Goal: Transaction & Acquisition: Book appointment/travel/reservation

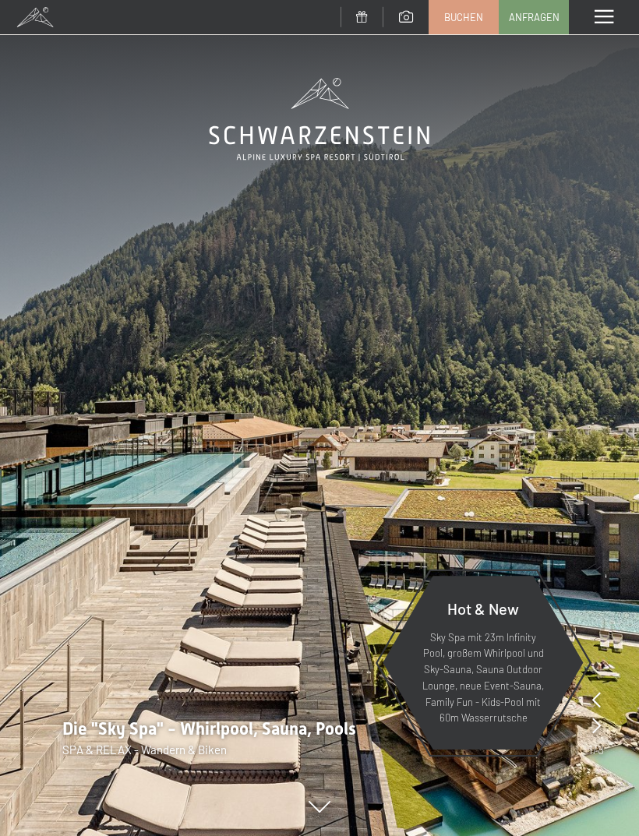
click at [461, 17] on span "Buchen" at bounding box center [463, 17] width 39 height 14
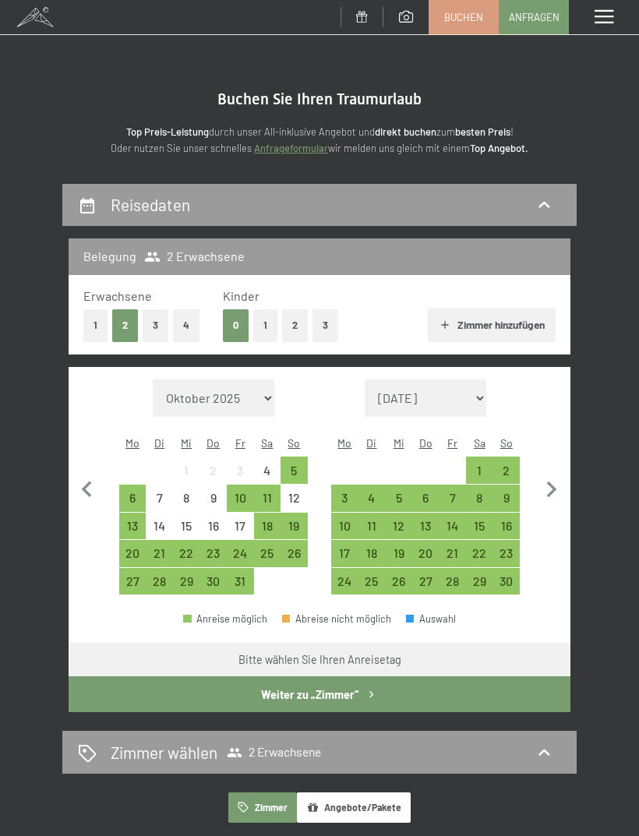
click at [396, 547] on div "19" at bounding box center [398, 559] width 24 height 24
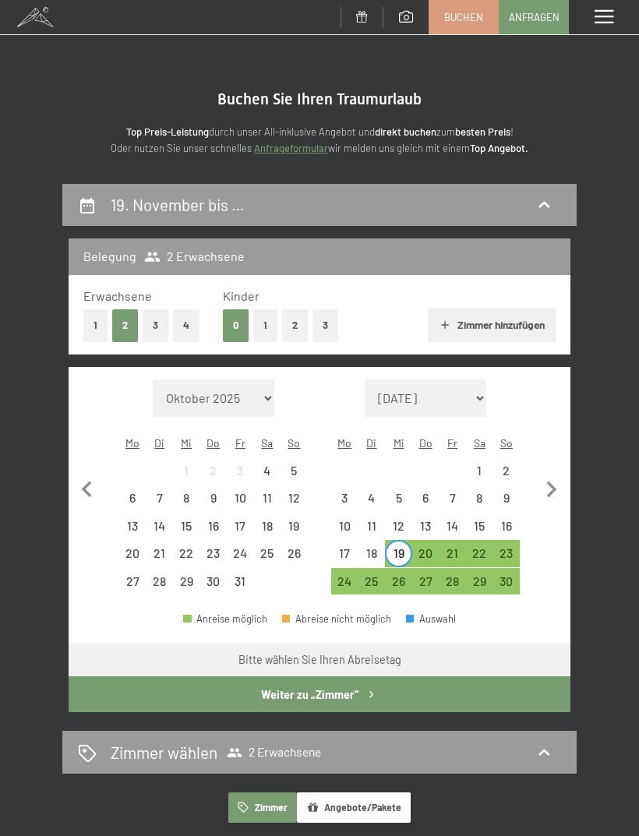
click at [478, 547] on div "22" at bounding box center [479, 559] width 24 height 24
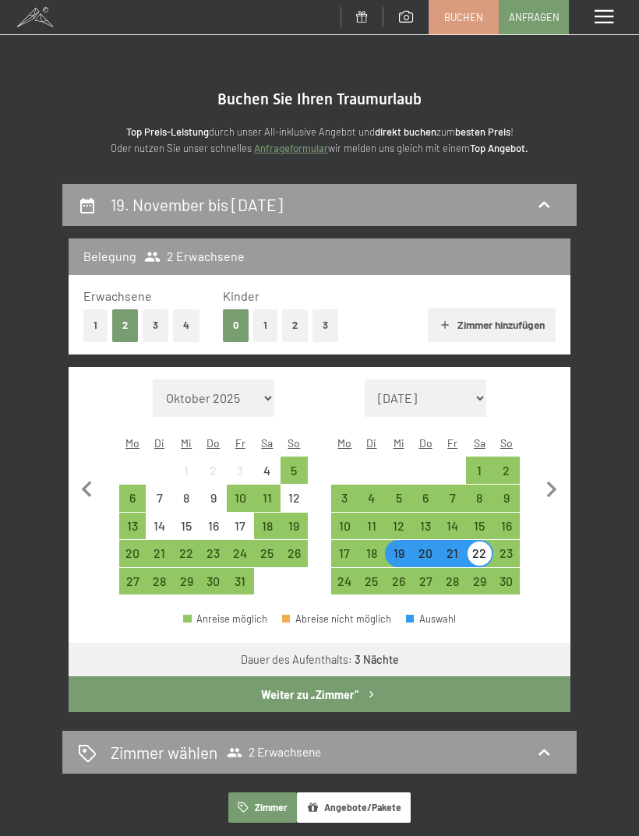
click at [449, 676] on button "Weiter zu „Zimmer“" at bounding box center [320, 694] width 502 height 36
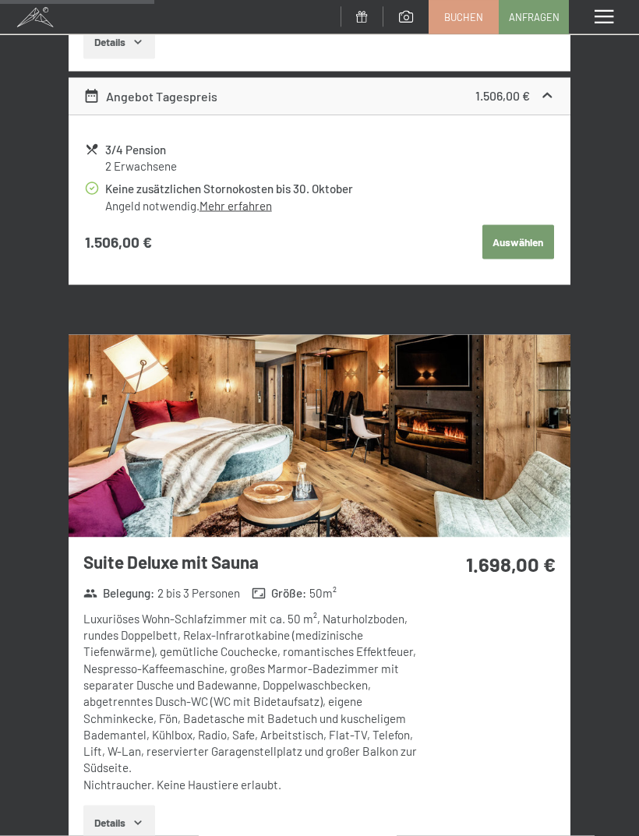
scroll to position [1476, 0]
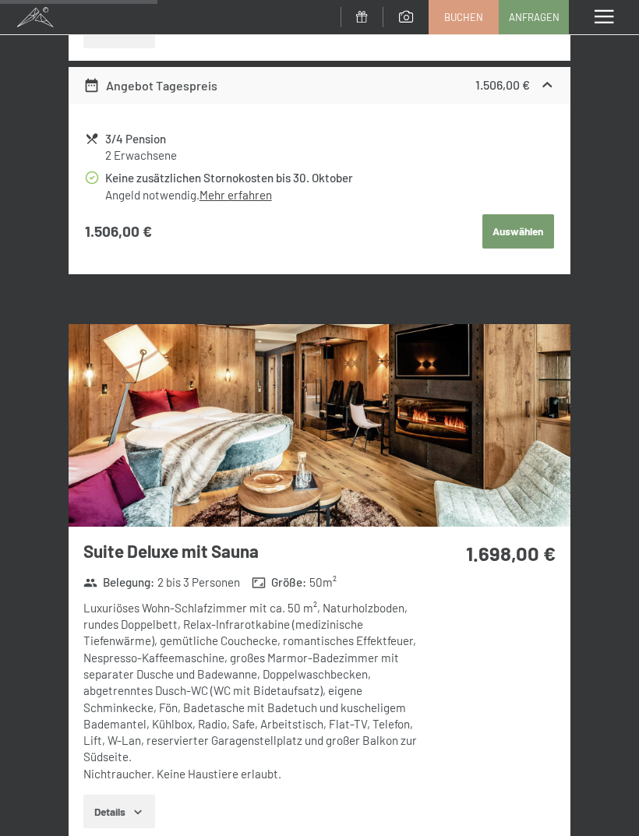
click at [132, 455] on img at bounding box center [320, 425] width 502 height 203
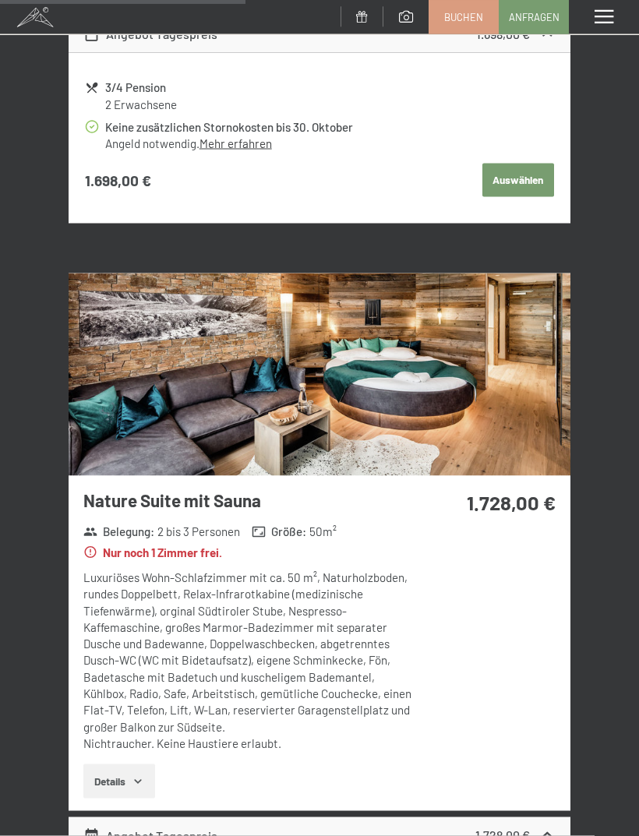
scroll to position [2307, 0]
click at [132, 410] on img at bounding box center [320, 374] width 502 height 203
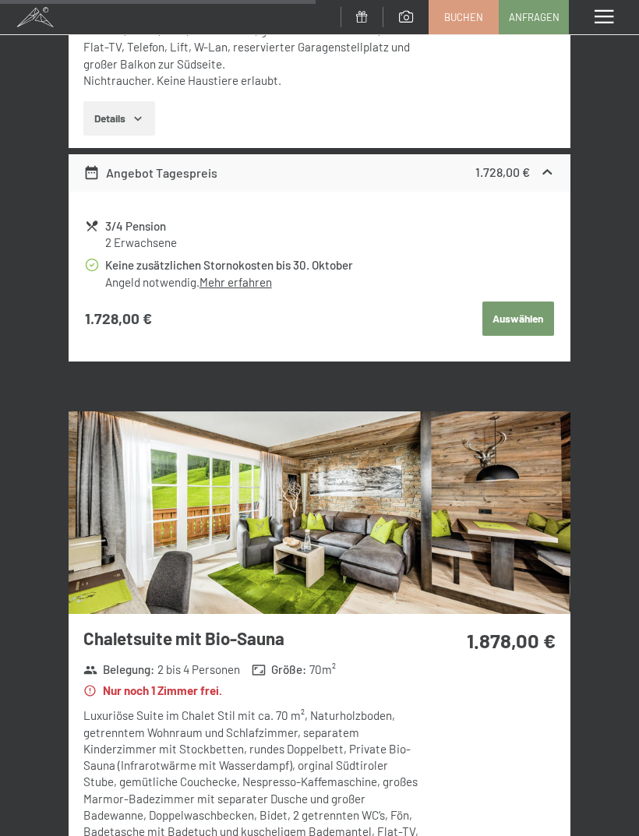
scroll to position [2972, 0]
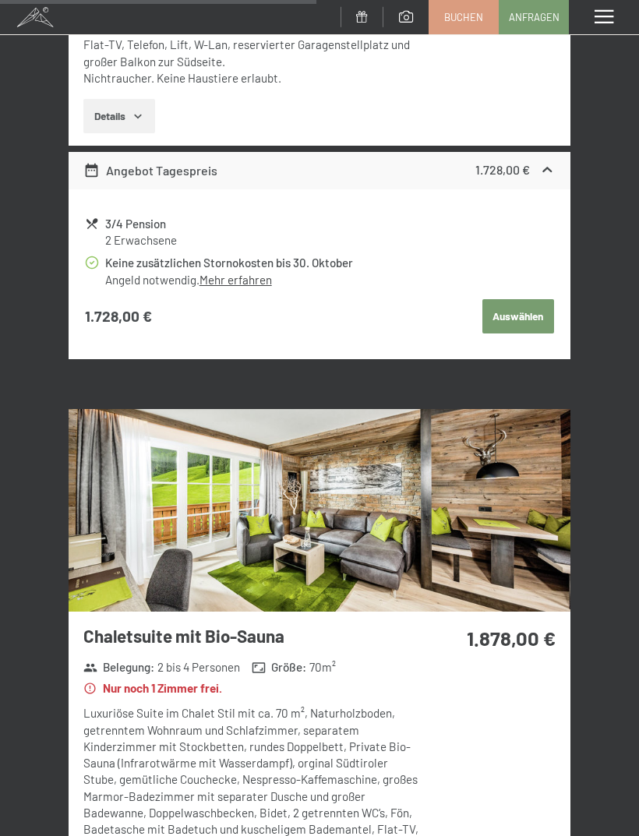
click at [139, 519] on img at bounding box center [320, 510] width 502 height 203
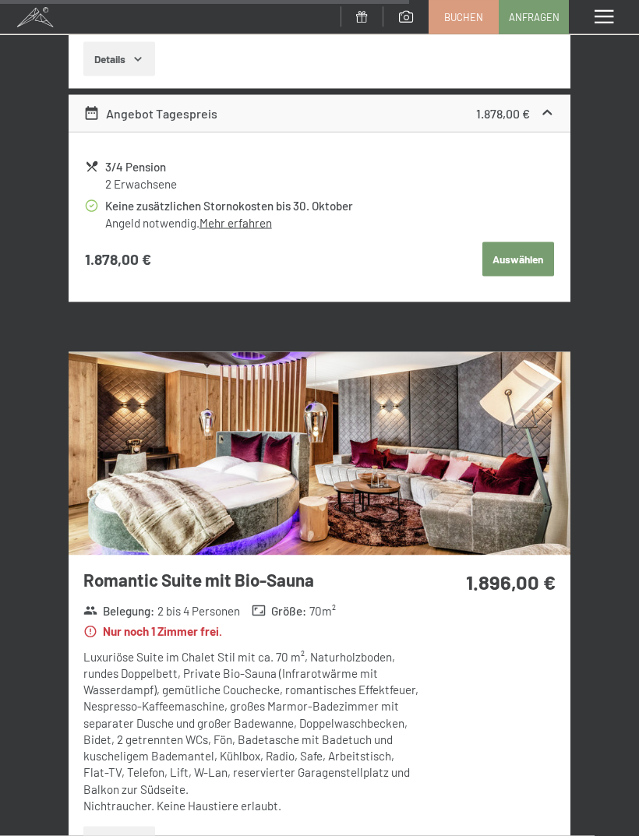
scroll to position [3851, 0]
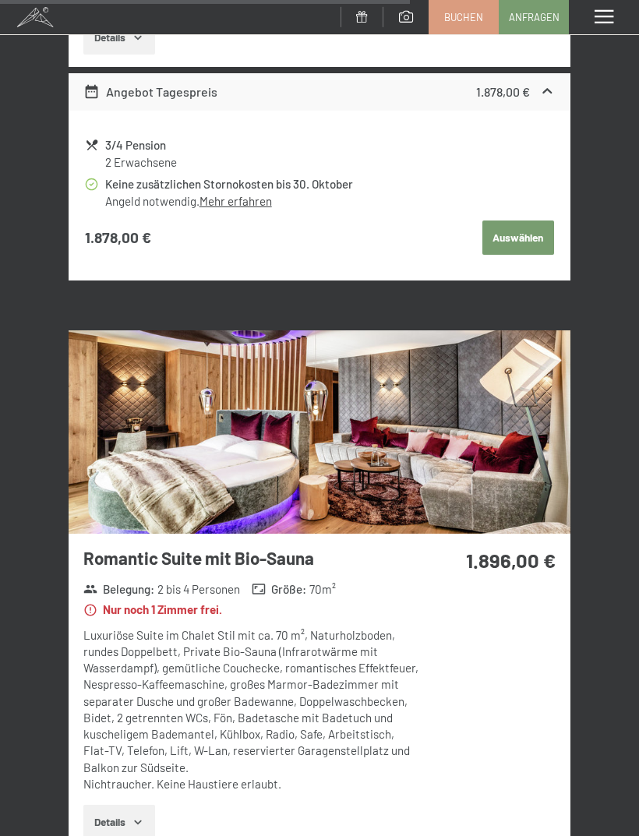
click at [159, 431] on img at bounding box center [320, 431] width 502 height 203
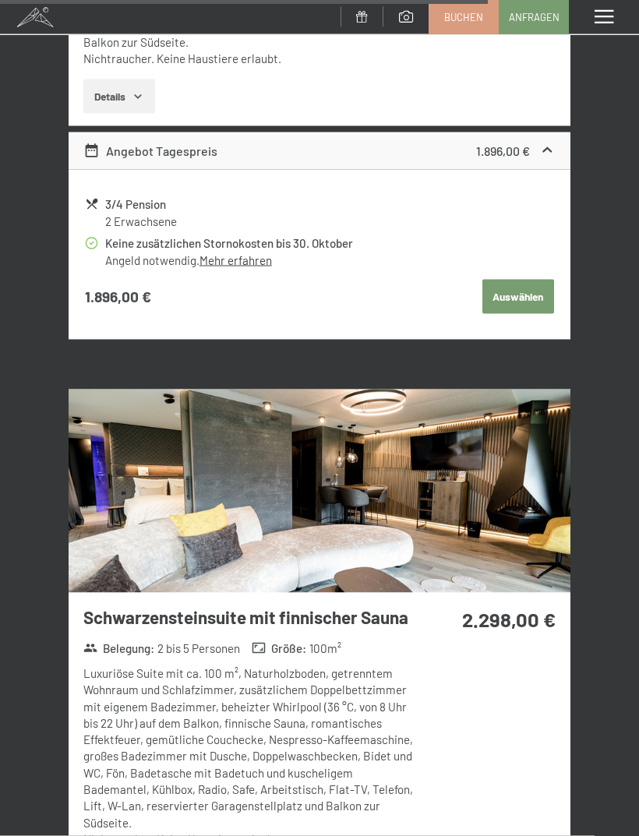
scroll to position [4579, 0]
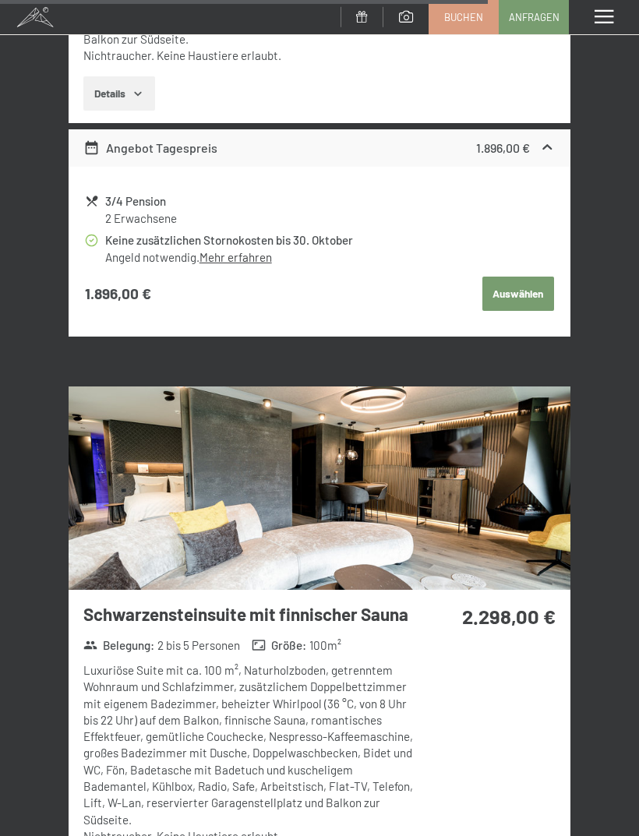
click at [154, 487] on img at bounding box center [320, 487] width 502 height 203
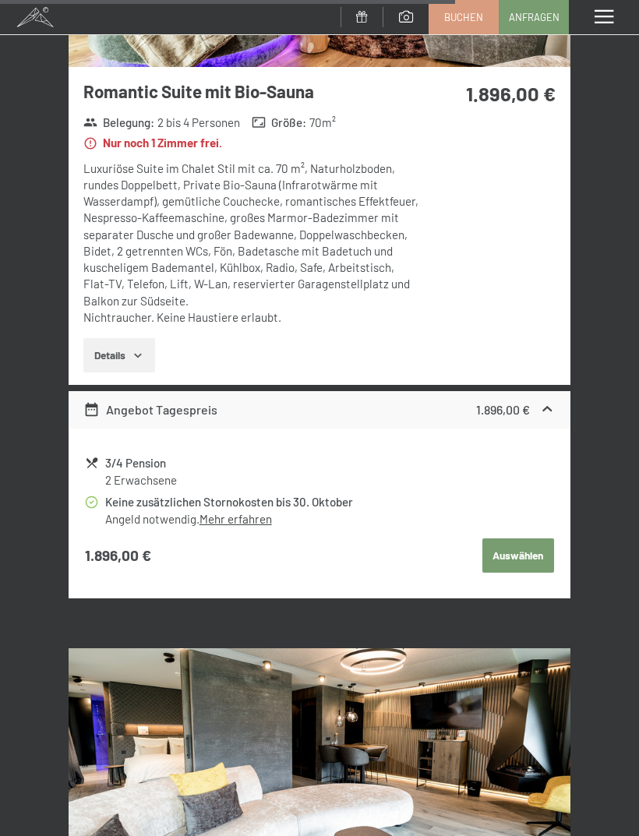
scroll to position [4302, 0]
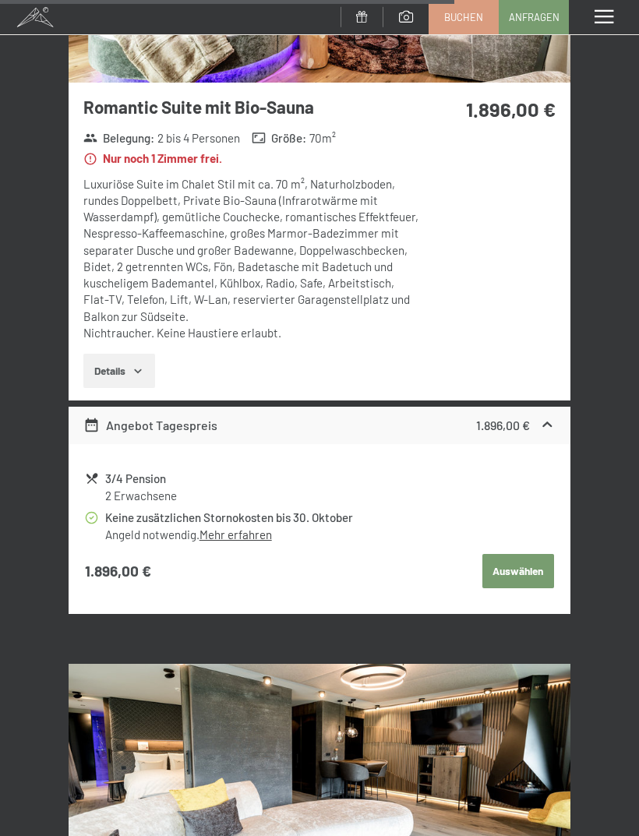
click at [467, 18] on span "Buchen" at bounding box center [463, 17] width 39 height 14
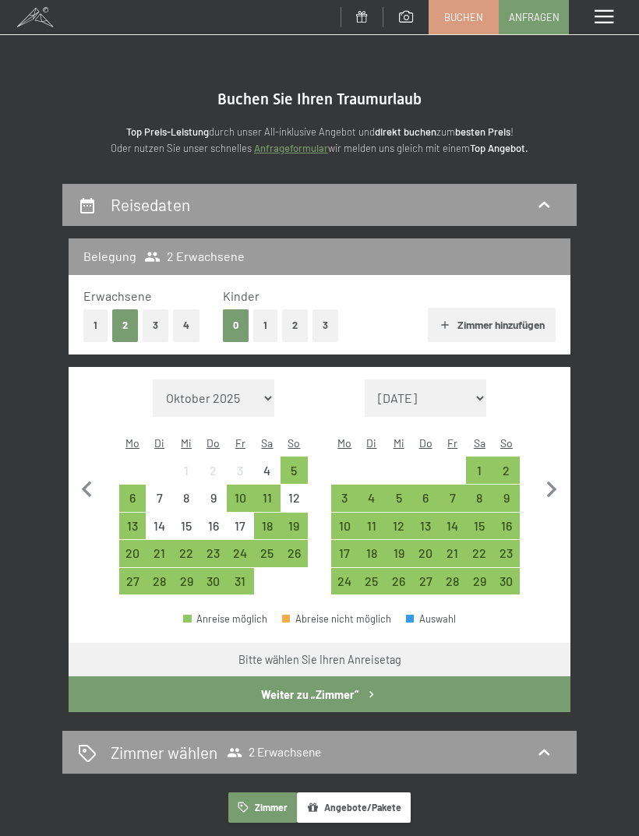
click at [505, 519] on div "16" at bounding box center [507, 531] width 24 height 24
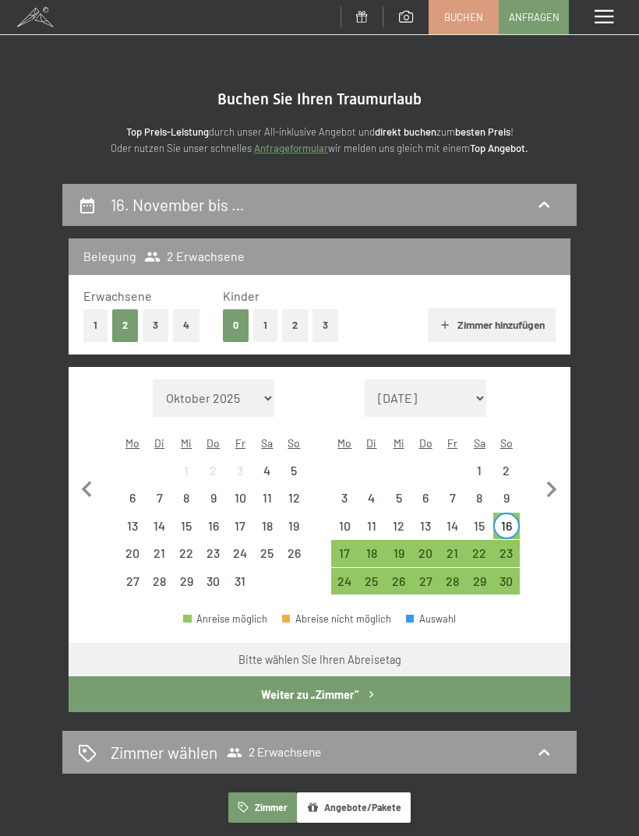
click at [397, 547] on div "19" at bounding box center [398, 559] width 24 height 24
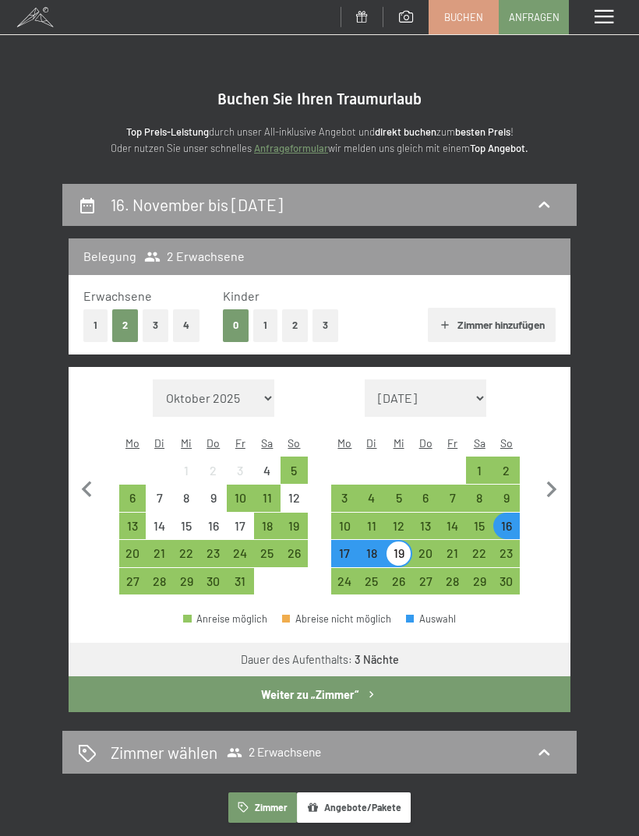
click at [426, 676] on button "Weiter zu „Zimmer“" at bounding box center [320, 694] width 502 height 36
